Goal: Information Seeking & Learning: Learn about a topic

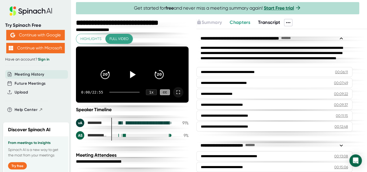
click at [176, 94] on icon at bounding box center [178, 92] width 4 height 4
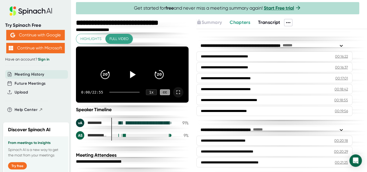
click at [33, 76] on span "Meeting History" at bounding box center [30, 74] width 30 height 6
